Goal: Navigation & Orientation: Understand site structure

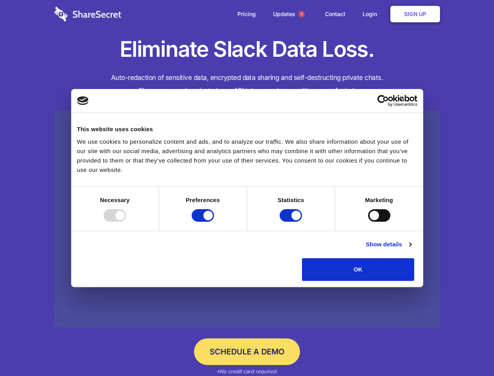
click at [126, 222] on div at bounding box center [115, 215] width 22 height 13
click at [214, 222] on input "Preferences" at bounding box center [203, 215] width 22 height 13
checkbox input "false"
click at [292, 222] on input "Statistics" at bounding box center [291, 215] width 22 height 13
checkbox input "false"
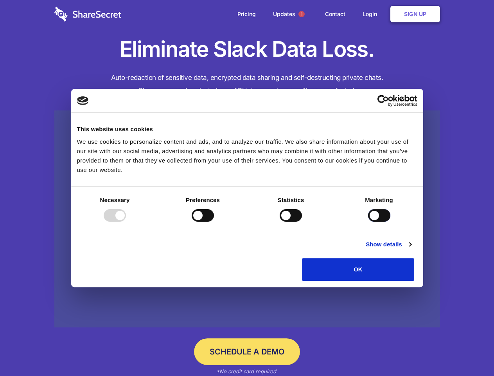
click at [368, 222] on input "Marketing" at bounding box center [379, 215] width 22 height 13
checkbox input "true"
